Goal: Obtain resource: Obtain resource

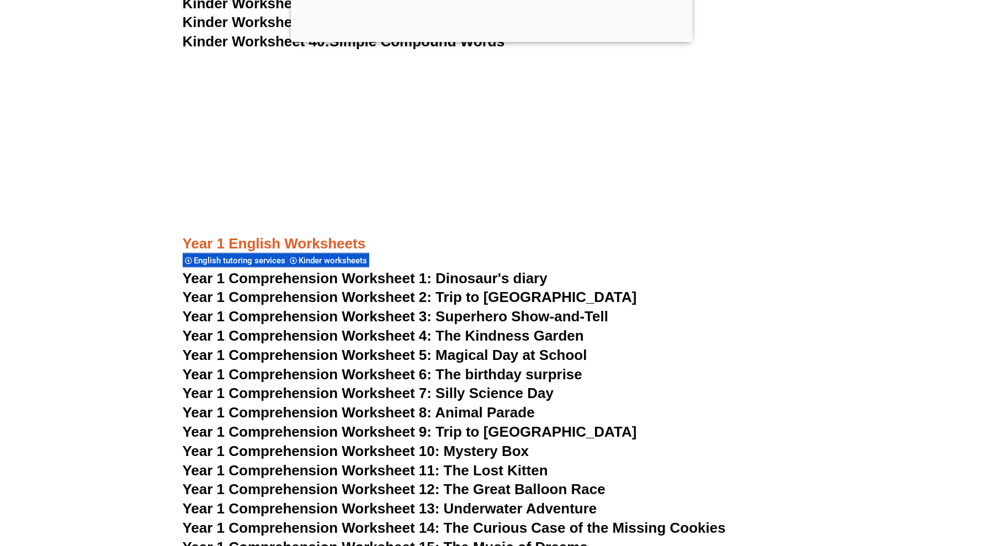
scroll to position [1311, 0]
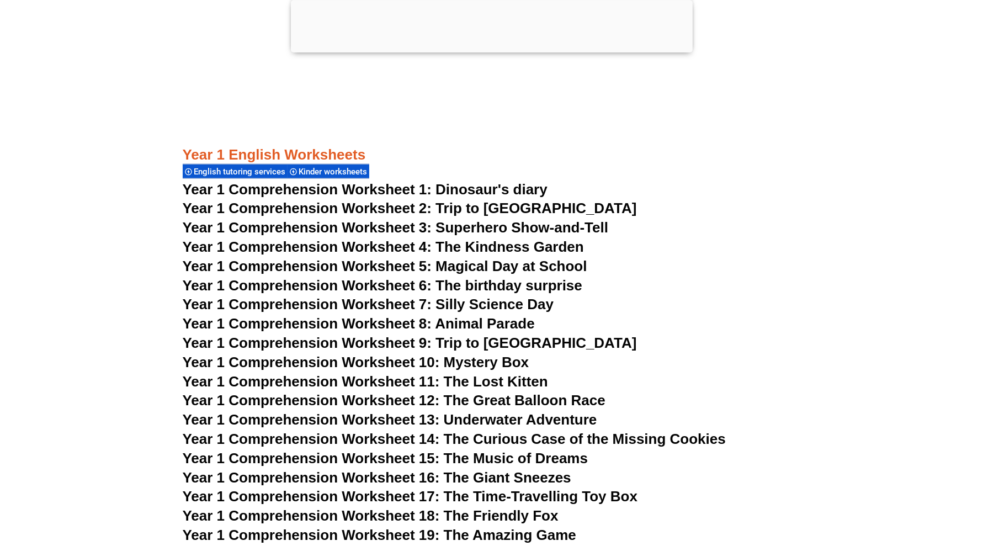
drag, startPoint x: 307, startPoint y: 178, endPoint x: 151, endPoint y: 147, distance: 158.8
click at [489, 50] on div at bounding box center [492, 50] width 402 height 0
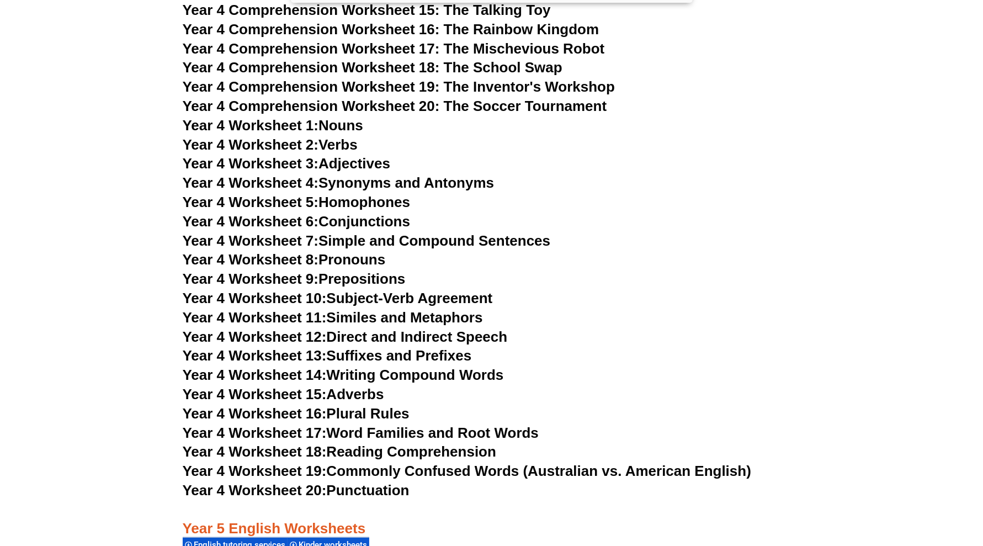
scroll to position [4571, 0]
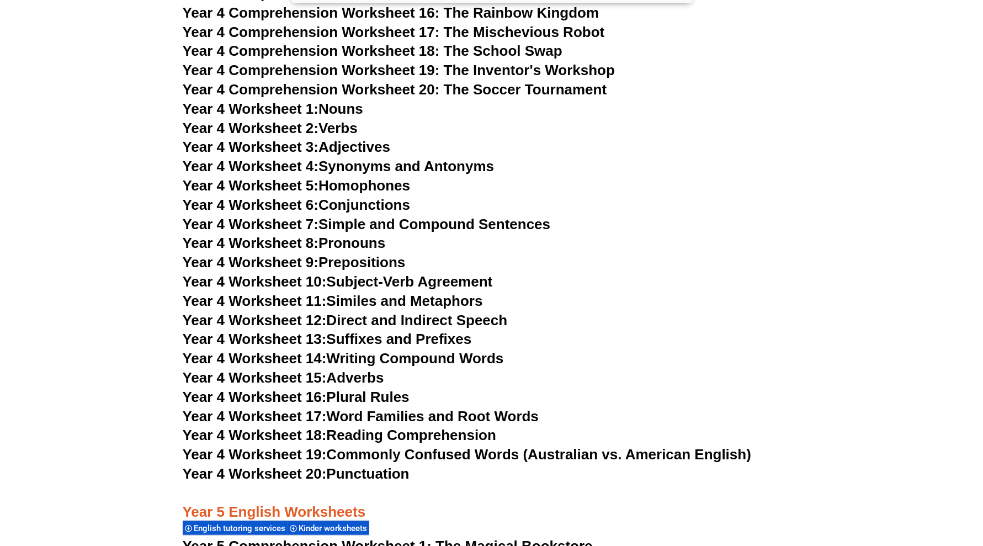
click at [372, 474] on link "Year 4 Worksheet 20: Punctuation" at bounding box center [296, 473] width 227 height 17
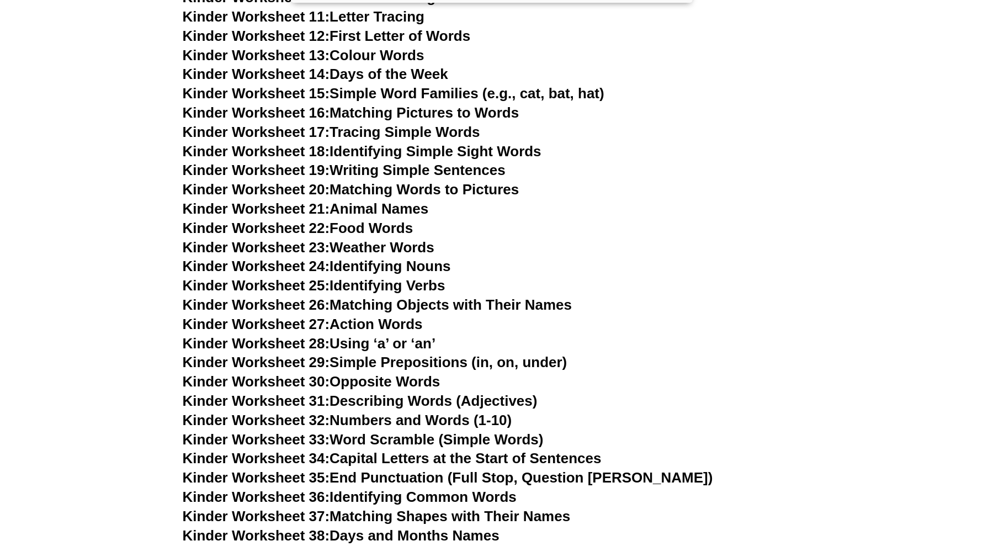
scroll to position [638, 0]
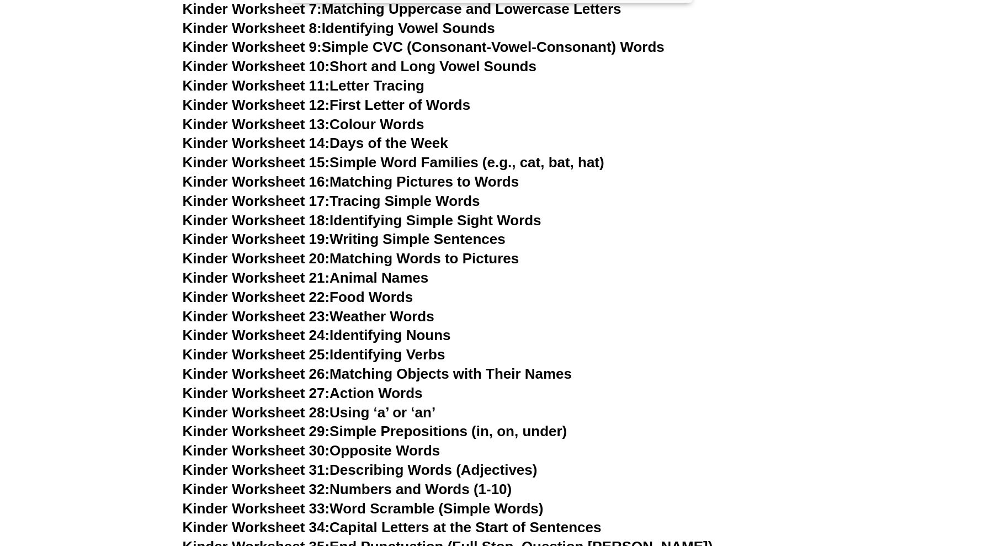
click at [404, 200] on link "Kinder Worksheet 17: Tracing Simple Words" at bounding box center [332, 201] width 298 height 17
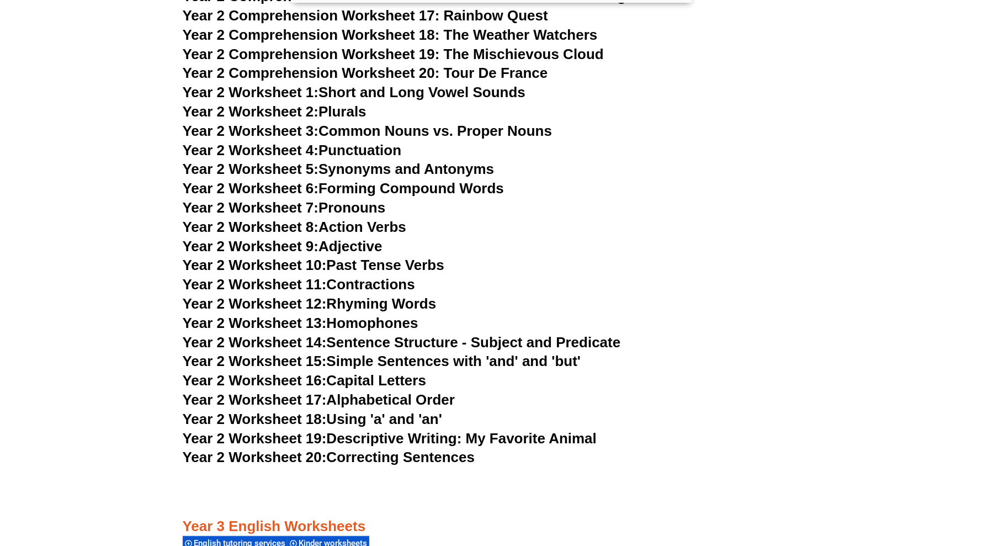
scroll to position [2846, 0]
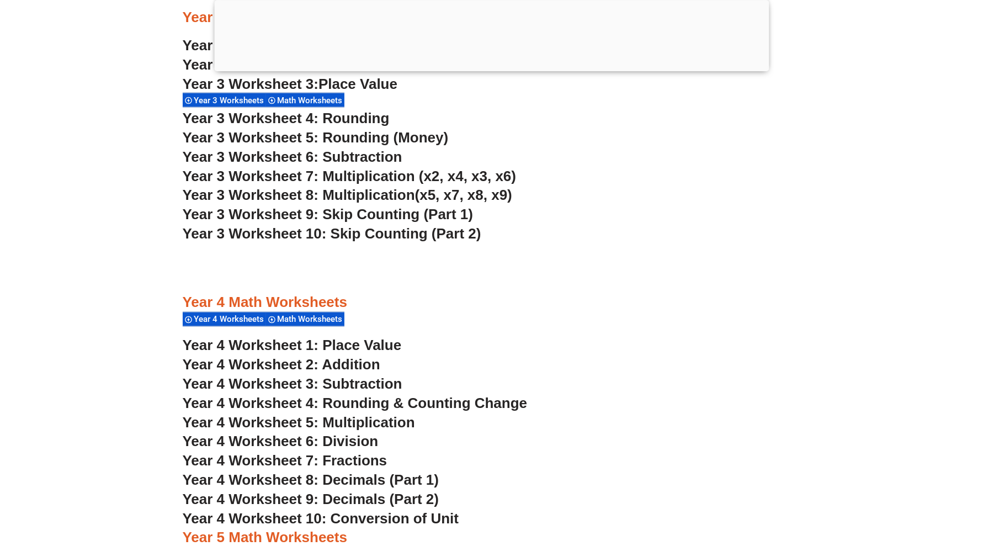
click at [487, 68] on div at bounding box center [491, 68] width 555 height 0
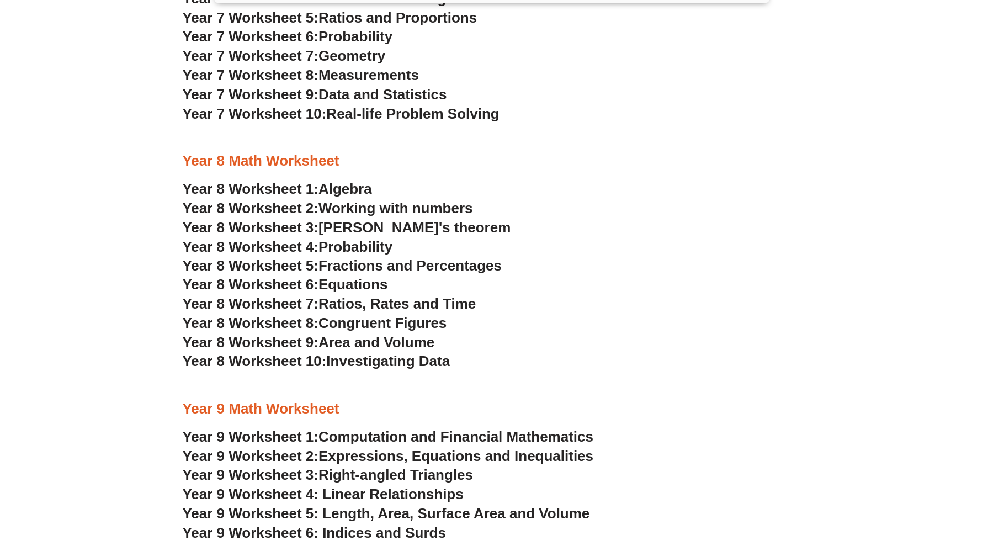
scroll to position [1652, 0]
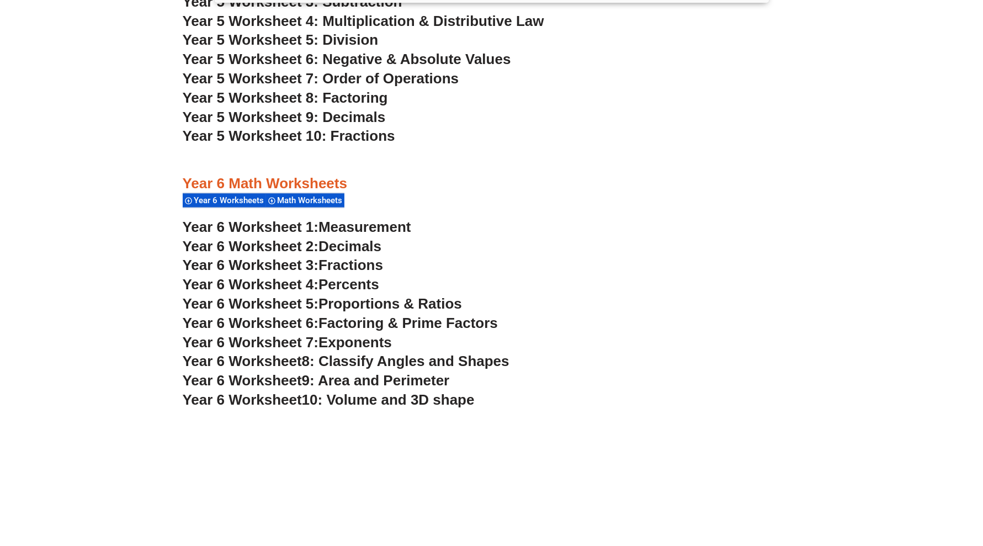
scroll to position [2170, 0]
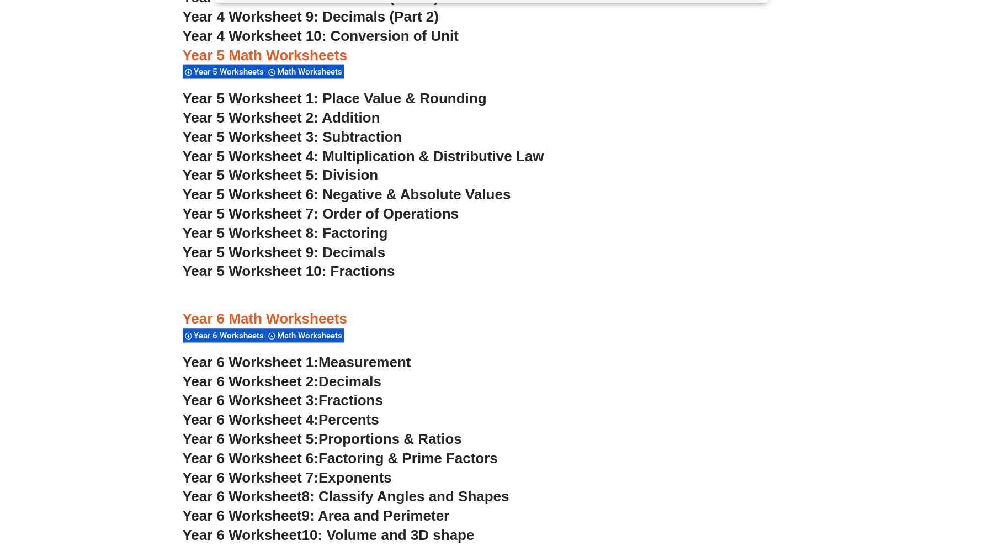
click at [353, 248] on span "Year 5 Worksheet 9: Decimals" at bounding box center [284, 252] width 203 height 17
